Goal: Complete application form: Complete application form

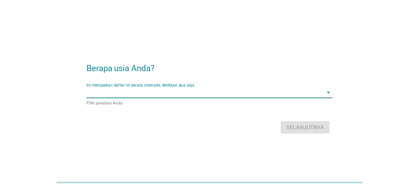
click at [213, 96] on input "Ini merupakan daftar isi secara otomatis, ketikkan apa saja" at bounding box center [204, 92] width 236 height 11
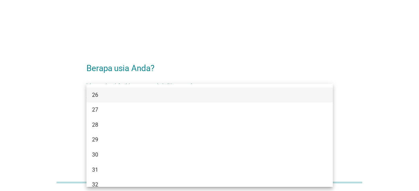
scroll to position [165, 0]
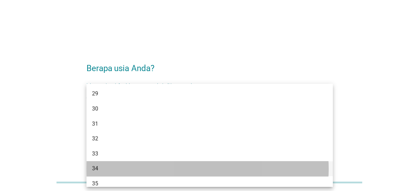
click at [161, 166] on div "34" at bounding box center [199, 169] width 215 height 8
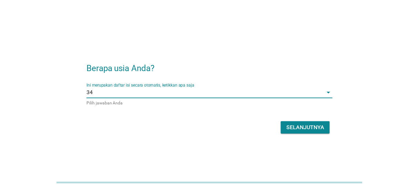
click at [299, 125] on div "Selanjutnya" at bounding box center [305, 128] width 38 height 8
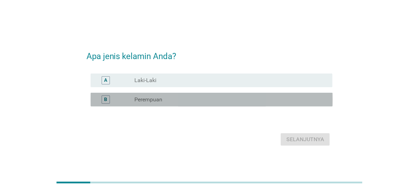
click at [167, 105] on div "B radio_button_unchecked Perempuan" at bounding box center [212, 100] width 242 height 14
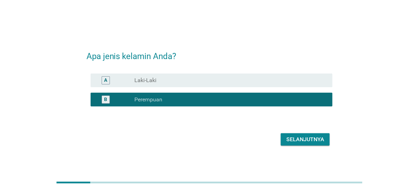
click at [300, 137] on div "Selanjutnya" at bounding box center [305, 140] width 38 height 8
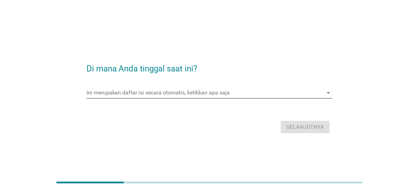
click at [172, 89] on input "Ini merupakan daftar isi secara otomatis, ketikkan apa saja" at bounding box center [204, 92] width 236 height 11
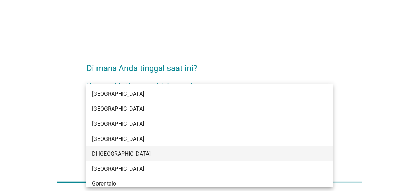
scroll to position [83, 0]
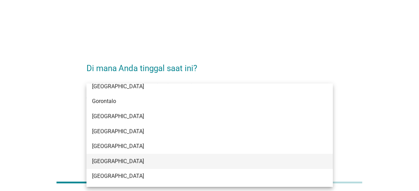
click at [150, 166] on div "[GEOGRAPHIC_DATA]" at bounding box center [209, 161] width 246 height 15
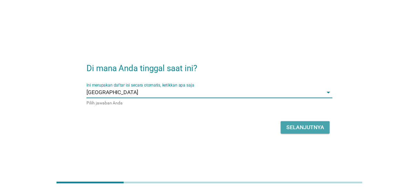
click at [303, 125] on div "Selanjutnya" at bounding box center [305, 128] width 38 height 8
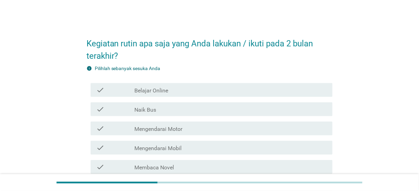
click at [220, 90] on div "check_box_outline_blank Belajar Online" at bounding box center [230, 90] width 192 height 8
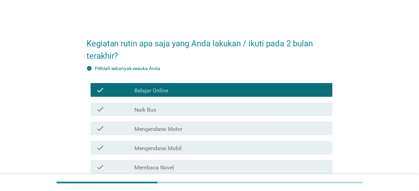
click at [217, 109] on div "check_box_outline_blank Naik Bus" at bounding box center [230, 109] width 192 height 8
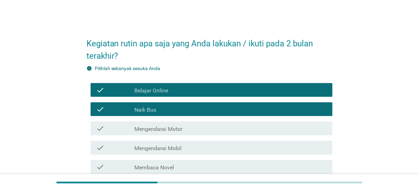
click at [205, 131] on div "check_box_outline_blank Mengendarai Motor" at bounding box center [230, 129] width 192 height 8
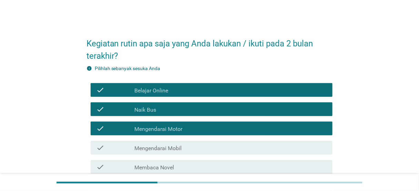
click at [198, 145] on div "check_box_outline_blank Mengendarai Mobil" at bounding box center [230, 148] width 192 height 8
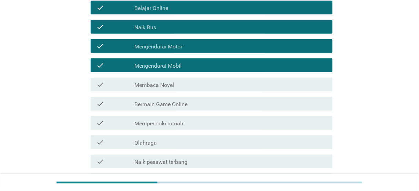
click at [170, 86] on label "Membaca Novel" at bounding box center [154, 85] width 40 height 7
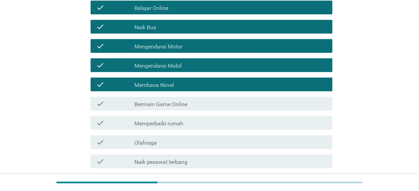
click at [179, 101] on label "Bermain Game Online" at bounding box center [160, 104] width 53 height 7
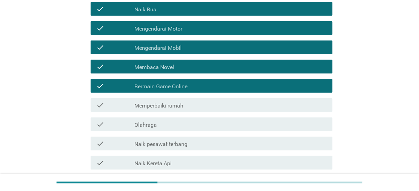
scroll to position [110, 0]
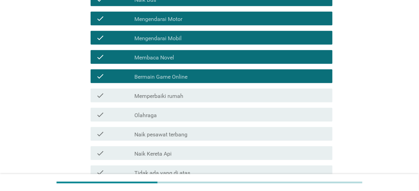
click at [170, 122] on div "check check_box_outline_blank Olahraga" at bounding box center [209, 114] width 246 height 19
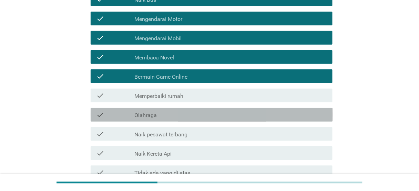
click at [170, 118] on div "check_box_outline_blank Olahraga" at bounding box center [230, 115] width 192 height 8
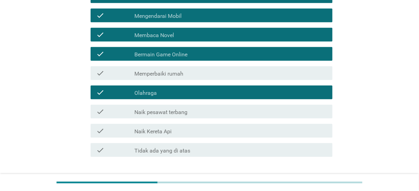
scroll to position [165, 0]
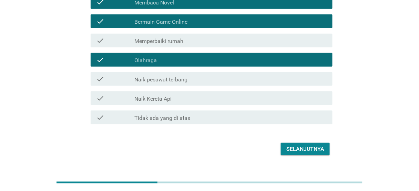
click at [181, 104] on div "check check_box_outline_blank Naik Kereta Api" at bounding box center [212, 99] width 242 height 14
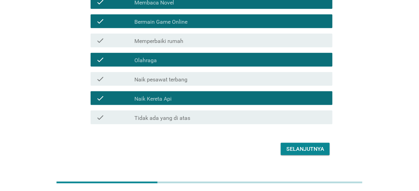
click at [304, 151] on div "Selanjutnya" at bounding box center [305, 149] width 38 height 8
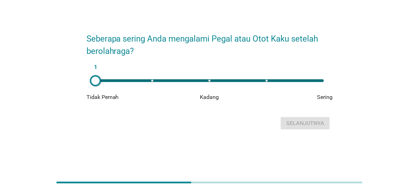
scroll to position [0, 0]
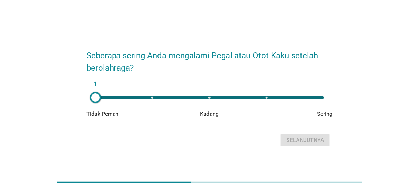
click at [315, 97] on div "1" at bounding box center [209, 97] width 228 height 3
type input "5"
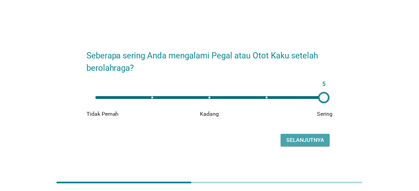
click at [310, 137] on div "Selanjutnya" at bounding box center [305, 140] width 38 height 8
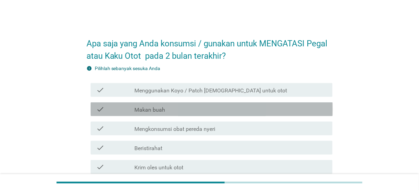
click at [200, 115] on div "check check_box_outline_blank Makan buah" at bounding box center [212, 110] width 242 height 14
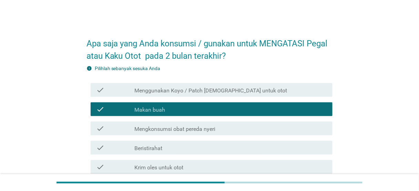
click at [210, 89] on label "Menggunakan Koyo / Patch [DEMOGRAPHIC_DATA] untuk otot" at bounding box center [210, 90] width 152 height 7
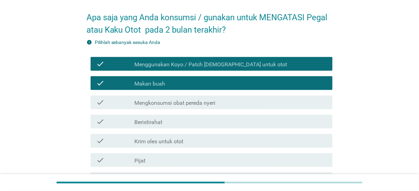
scroll to position [55, 0]
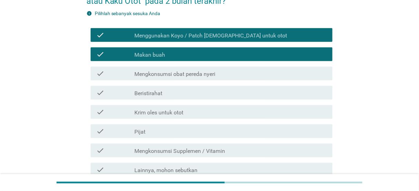
click at [213, 80] on div "check check_box_outline_blank Mengkonsumsi obat pereda nyeri" at bounding box center [212, 74] width 242 height 14
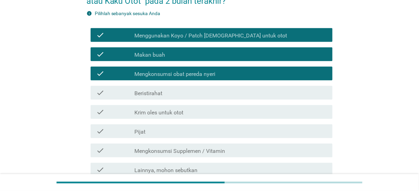
click at [210, 103] on div "check check_box_outline_blank Krim oles untuk otot" at bounding box center [209, 112] width 246 height 19
click at [200, 97] on div "check_box_outline_blank Beristirahat" at bounding box center [230, 93] width 192 height 8
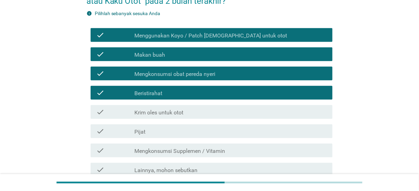
click at [201, 110] on div "check_box_outline_blank Krim oles untuk otot" at bounding box center [230, 112] width 192 height 8
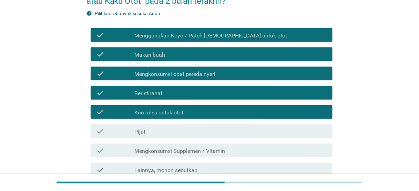
click at [190, 131] on div "check_box_outline_blank Pijat" at bounding box center [230, 131] width 192 height 8
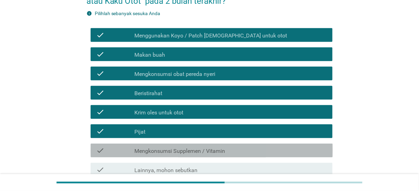
click at [195, 150] on label "Mengkonsumsi Supplemen / Vitamin" at bounding box center [179, 151] width 91 height 7
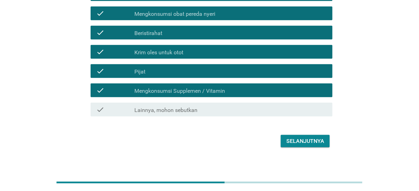
scroll to position [120, 0]
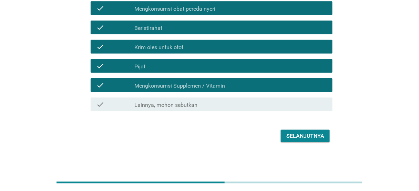
click at [311, 142] on div "Selanjutnya" at bounding box center [209, 136] width 246 height 17
click at [311, 138] on div "Selanjutnya" at bounding box center [305, 136] width 38 height 8
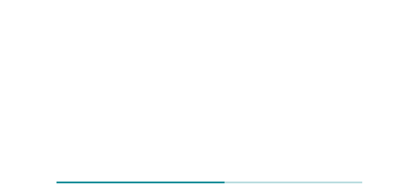
scroll to position [0, 0]
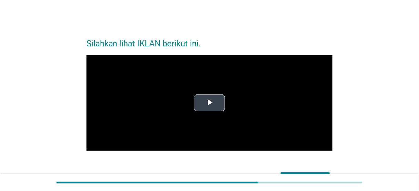
click at [225, 108] on video "Video Player" at bounding box center [209, 103] width 246 height 96
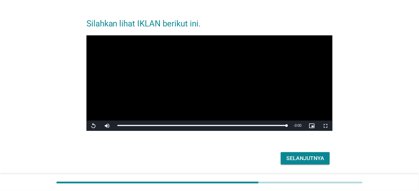
scroll to position [43, 0]
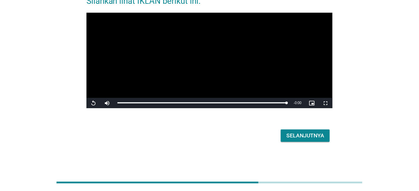
click at [323, 138] on div "Selanjutnya" at bounding box center [305, 136] width 38 height 8
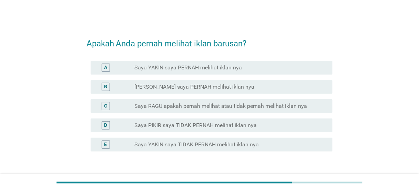
click at [236, 85] on label "[PERSON_NAME] saya PERNAH melihat iklan nya" at bounding box center [194, 87] width 120 height 7
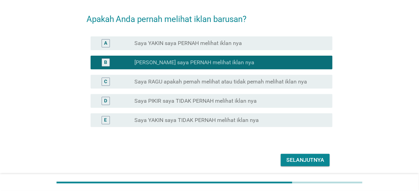
scroll to position [49, 0]
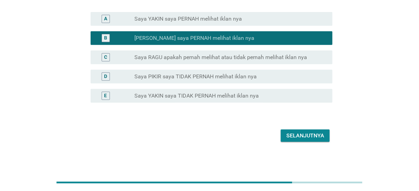
click at [311, 137] on div "Selanjutnya" at bounding box center [305, 136] width 38 height 8
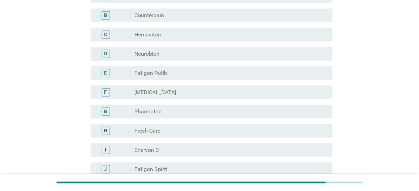
scroll to position [138, 0]
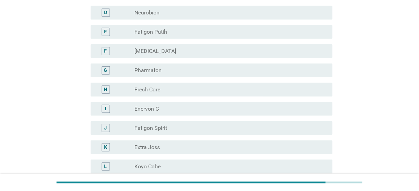
click at [201, 39] on div "E radio_button_unchecked Fatigon Putih" at bounding box center [209, 31] width 246 height 19
click at [202, 35] on div "radio_button_unchecked Fatigon Putih" at bounding box center [230, 32] width 192 height 8
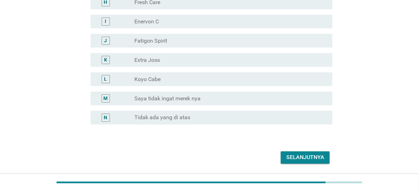
scroll to position [247, 0]
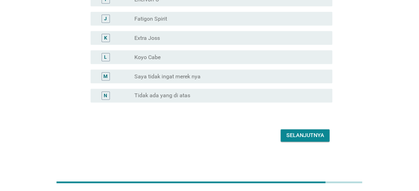
click at [307, 134] on div "Selanjutnya" at bounding box center [305, 136] width 38 height 8
